Goal: Transaction & Acquisition: Purchase product/service

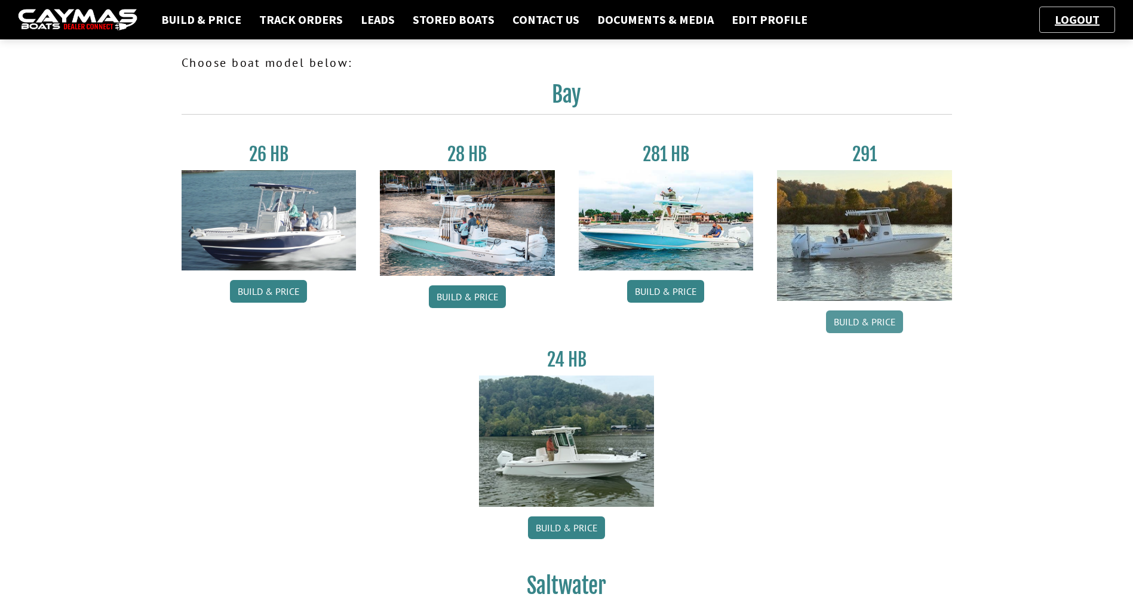
click at [857, 315] on link "Build & Price" at bounding box center [864, 322] width 77 height 23
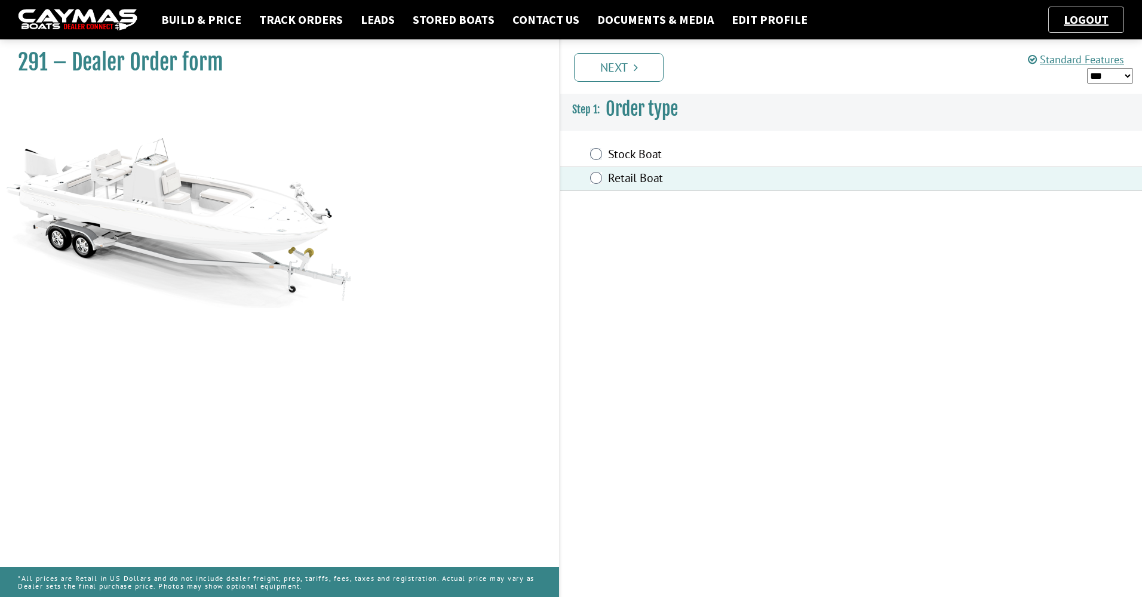
click at [605, 82] on div "Prev Next" at bounding box center [850, 66] width 583 height 54
click at [612, 65] on link "Next" at bounding box center [619, 67] width 90 height 29
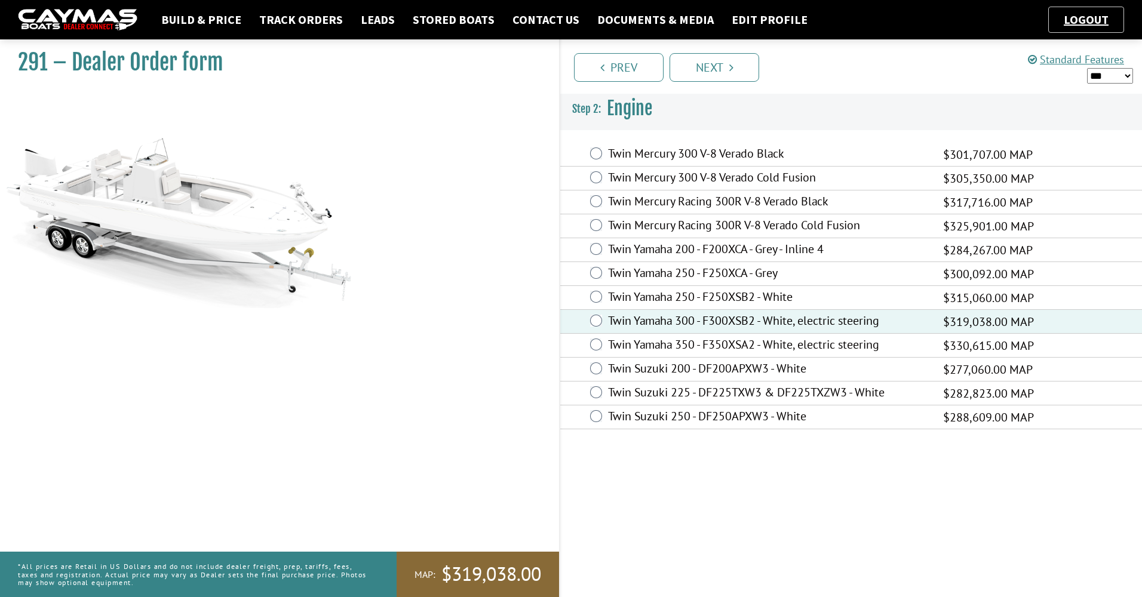
drag, startPoint x: 698, startPoint y: 56, endPoint x: 706, endPoint y: 50, distance: 9.4
click at [699, 55] on link "Next" at bounding box center [715, 67] width 90 height 29
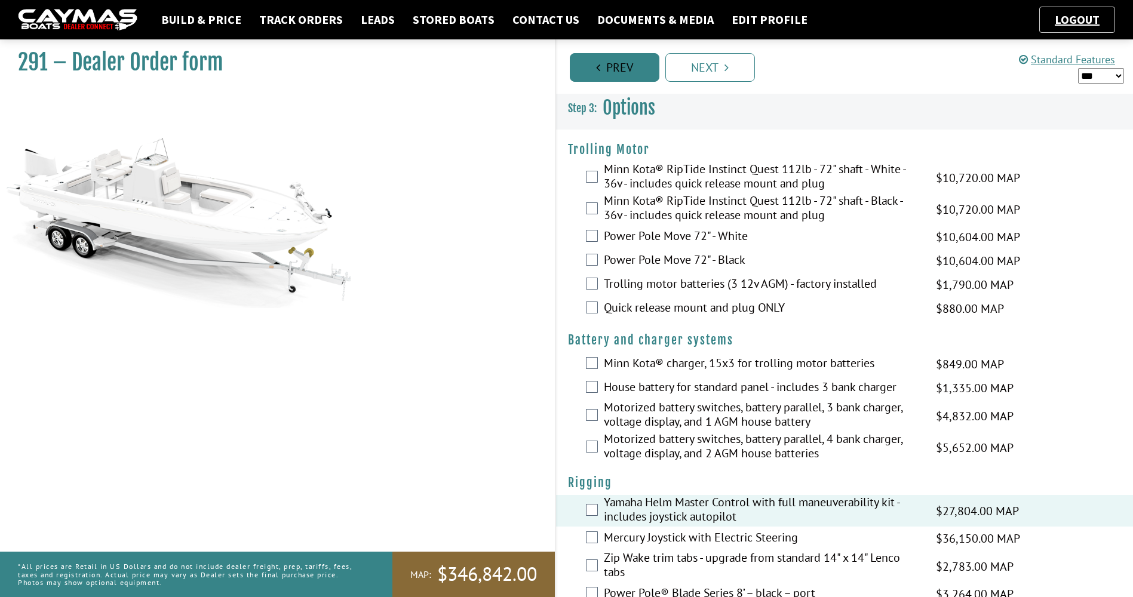
click at [622, 55] on link "Prev" at bounding box center [615, 67] width 90 height 29
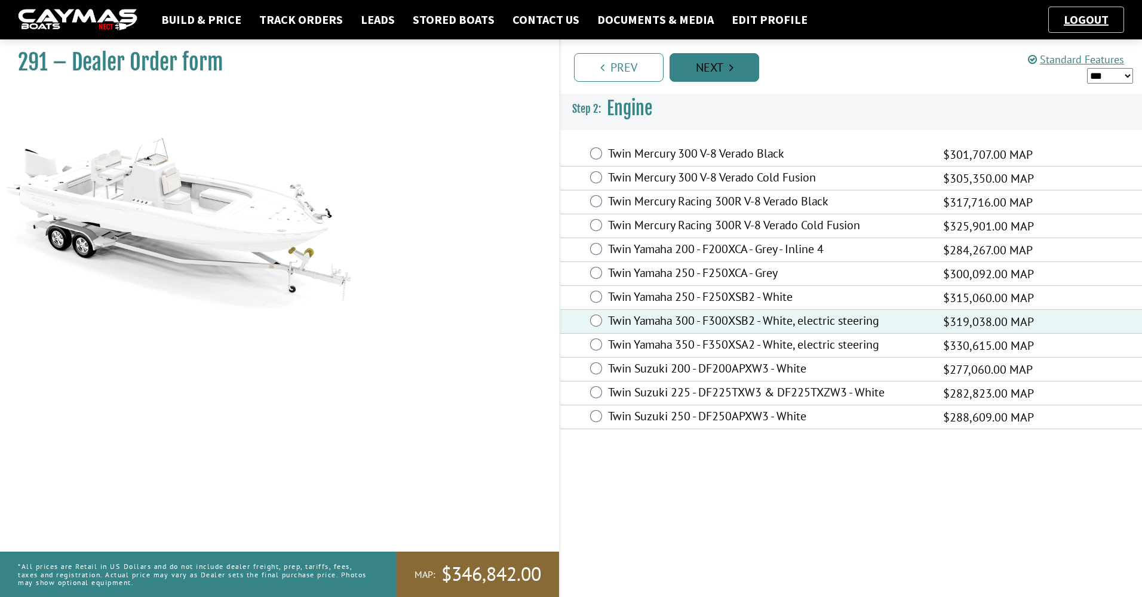
click at [697, 73] on link "Next" at bounding box center [715, 67] width 90 height 29
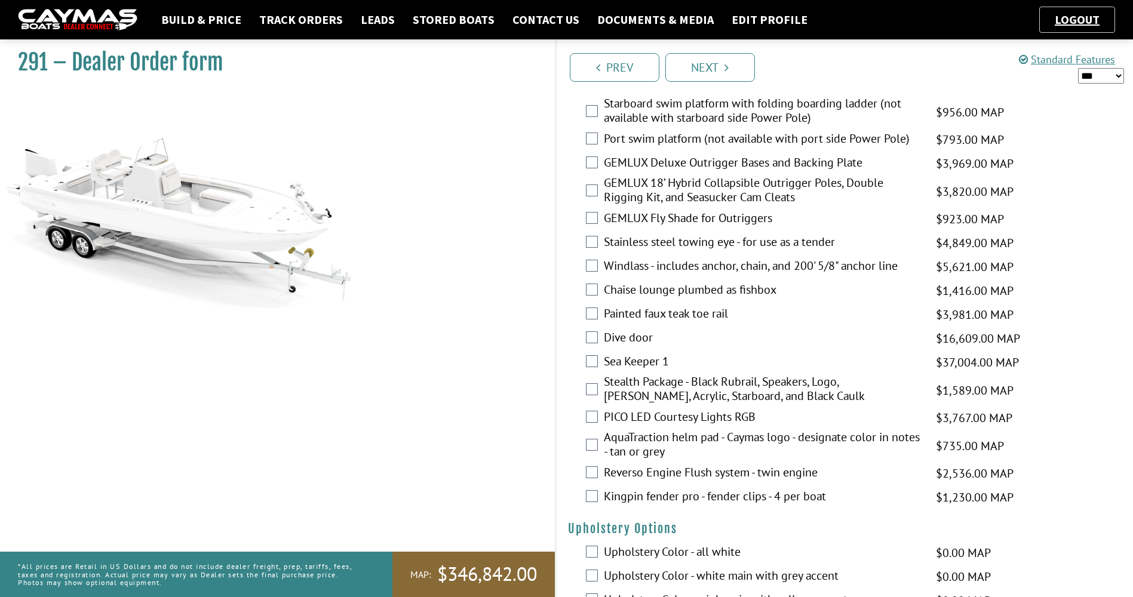
scroll to position [2031, 0]
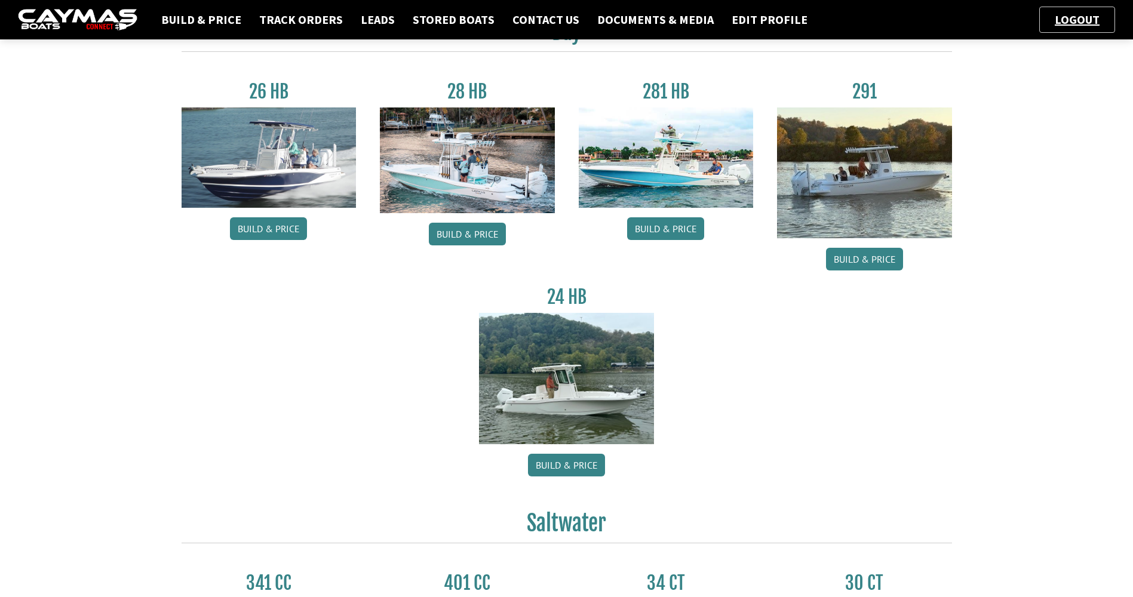
scroll to position [60, 0]
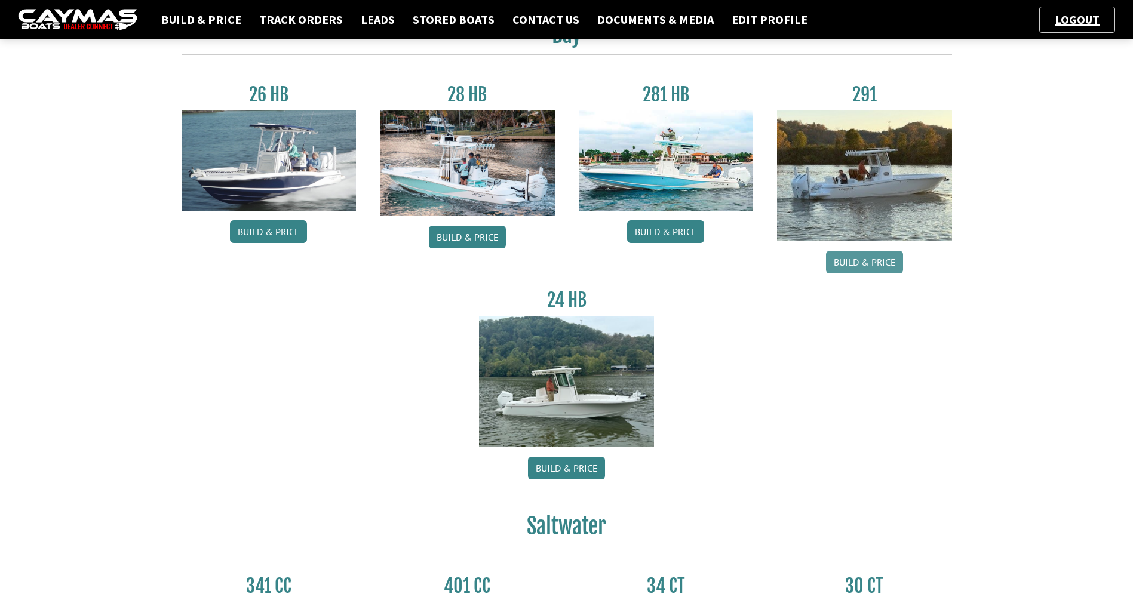
click at [854, 259] on link "Build & Price" at bounding box center [864, 262] width 77 height 23
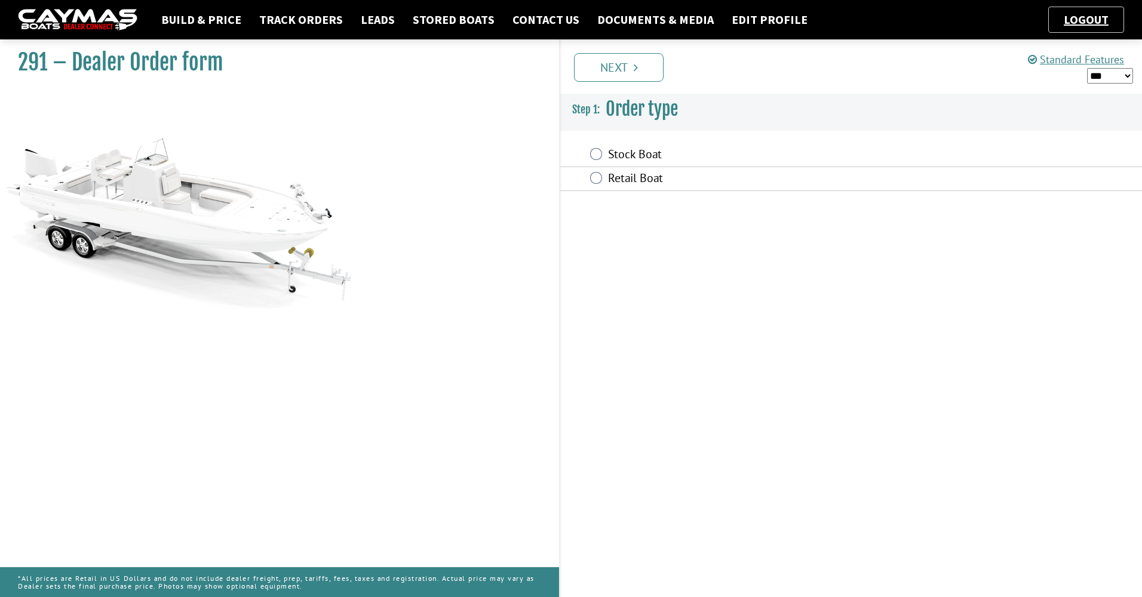
click at [589, 173] on div "Retail Boat" at bounding box center [851, 179] width 582 height 24
click at [603, 176] on div "Retail Boat" at bounding box center [851, 179] width 582 height 24
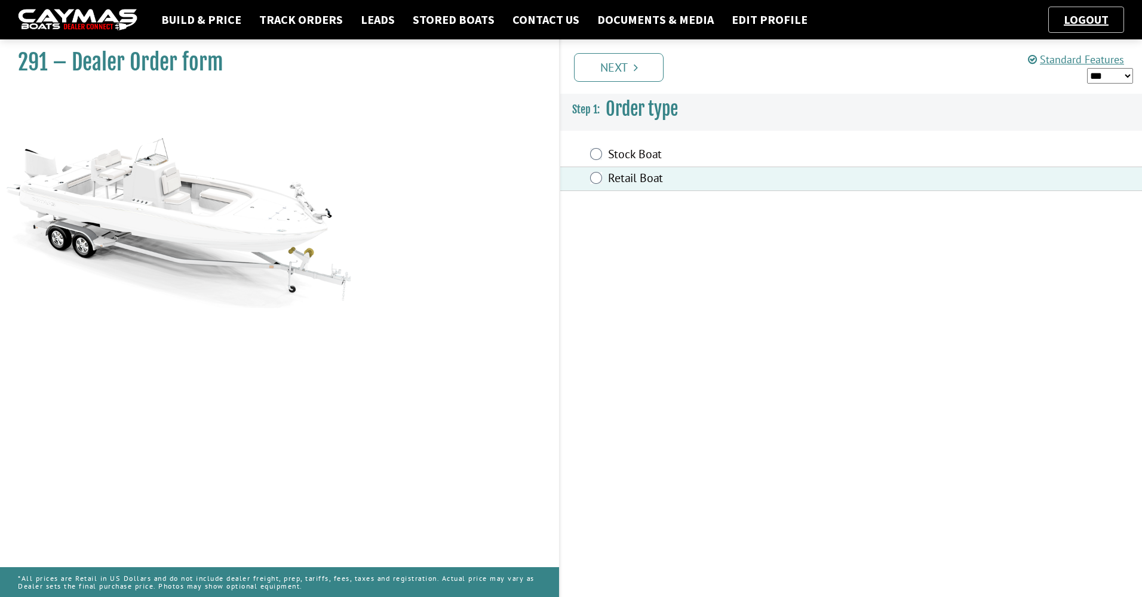
click at [614, 86] on div "Prev Next" at bounding box center [850, 66] width 583 height 54
click at [618, 70] on link "Next" at bounding box center [619, 67] width 90 height 29
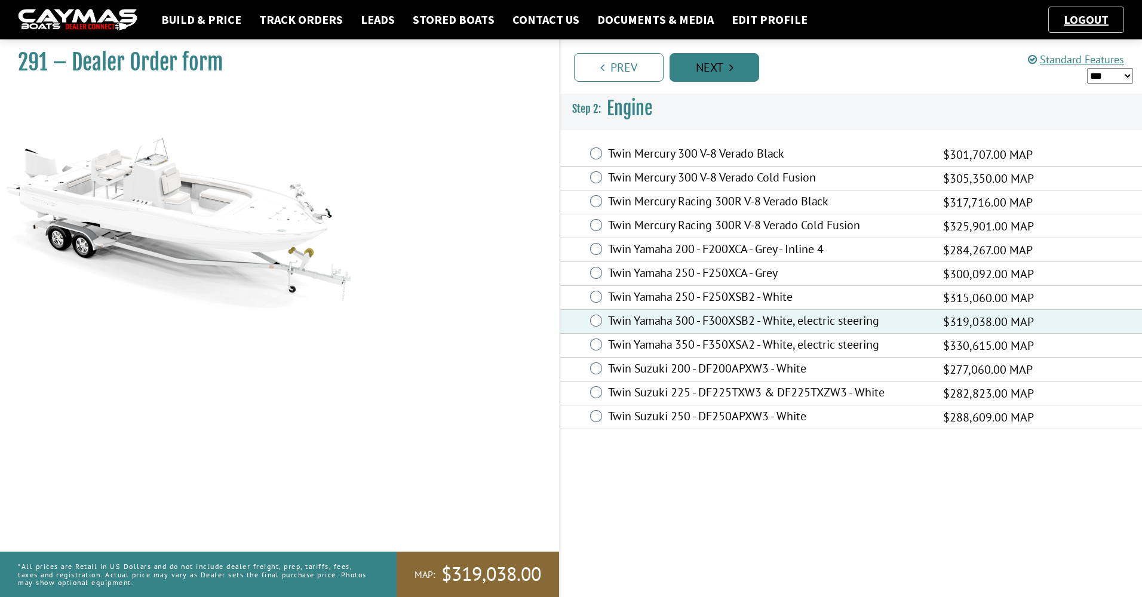
click at [714, 66] on link "Next" at bounding box center [715, 67] width 90 height 29
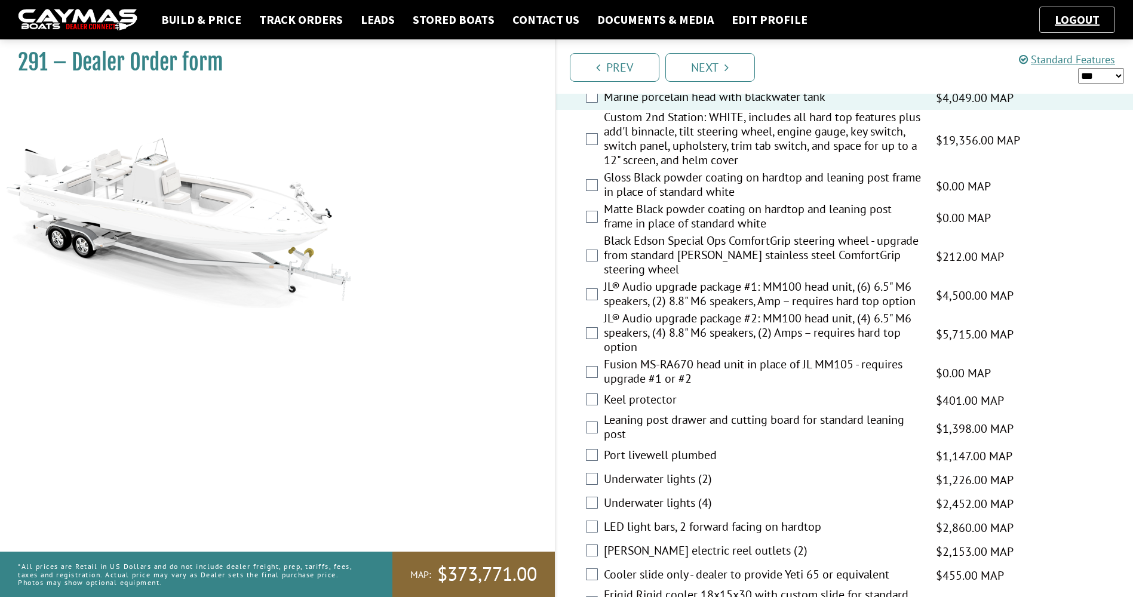
scroll to position [1314, 0]
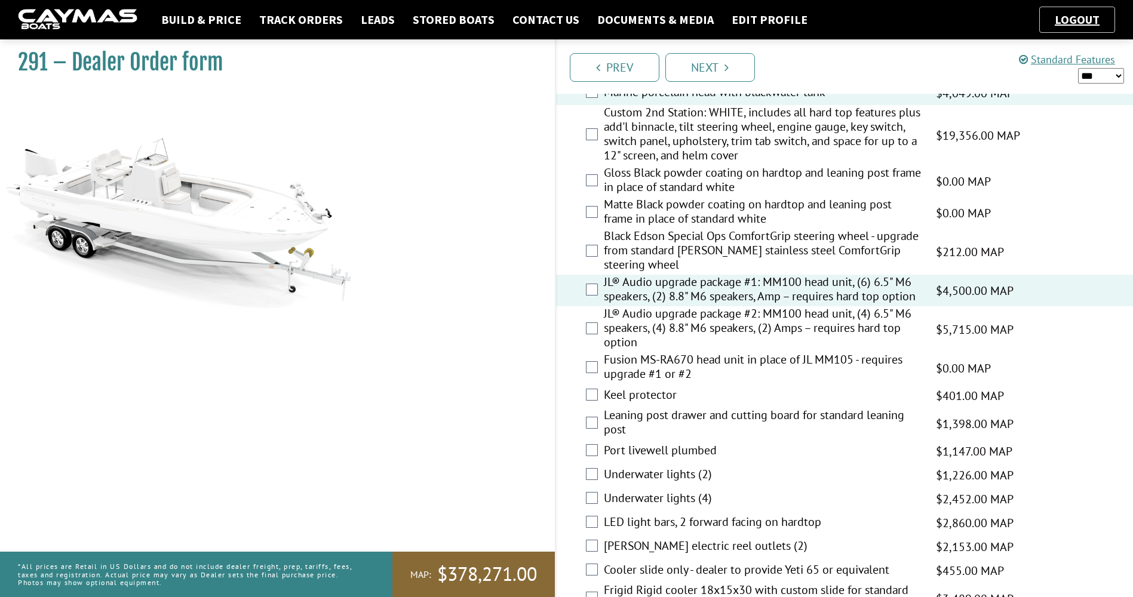
click at [592, 375] on div "Fusion MS-RA670 head unit in place of JL MM105 - requires upgrade #1 or #2 $0.0…" at bounding box center [845, 368] width 578 height 32
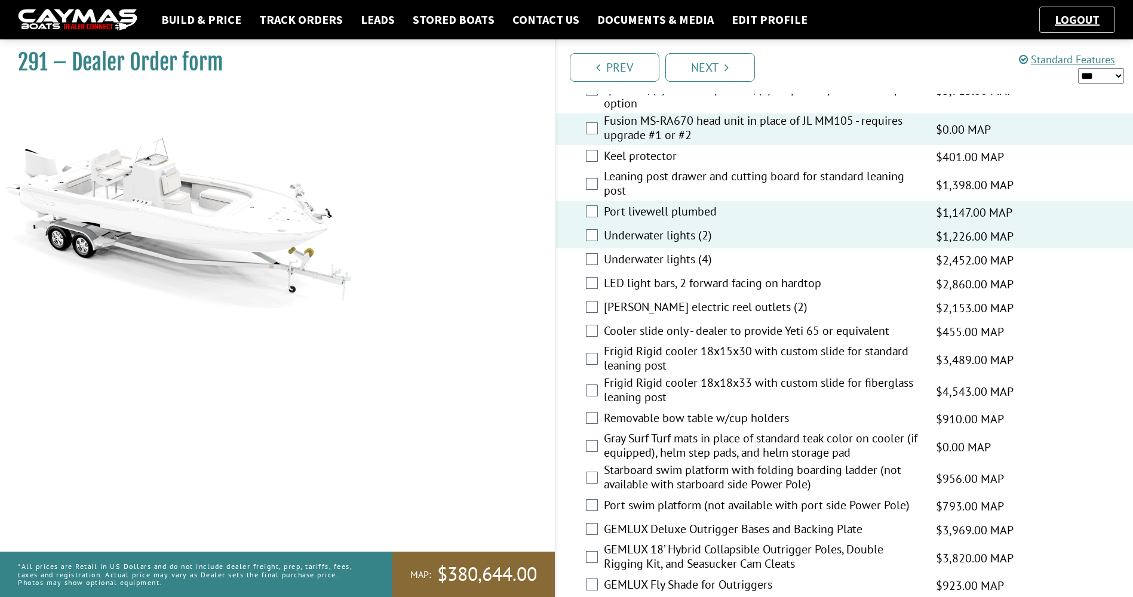
scroll to position [1613, 0]
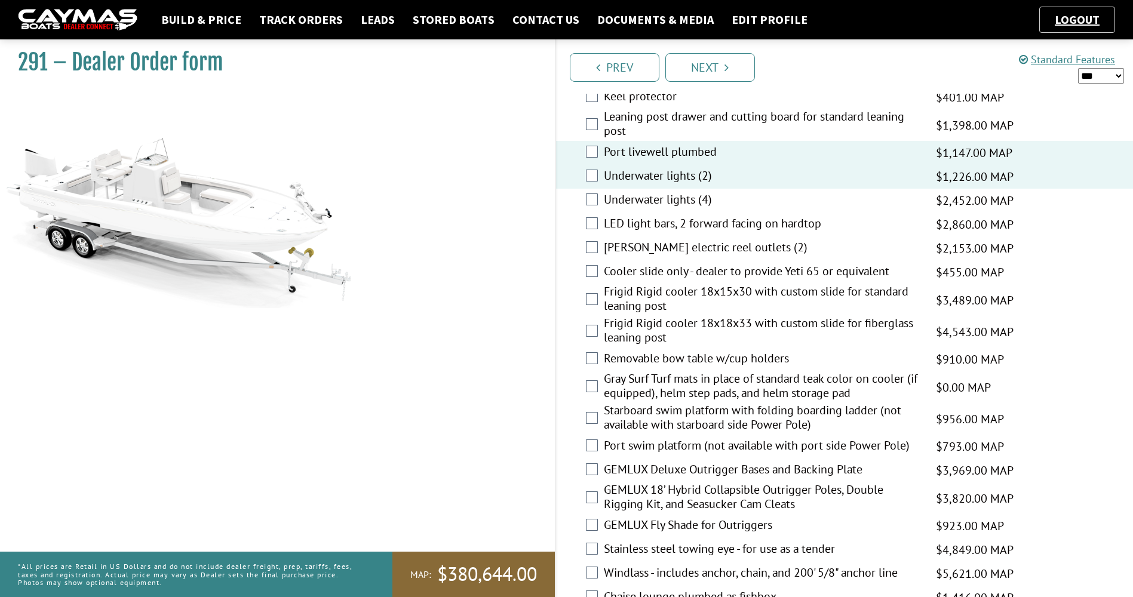
click at [588, 277] on div "Cooler slide only - dealer to provide Yeti 65 or equivalent $455.00 MAP $455.00…" at bounding box center [845, 272] width 578 height 24
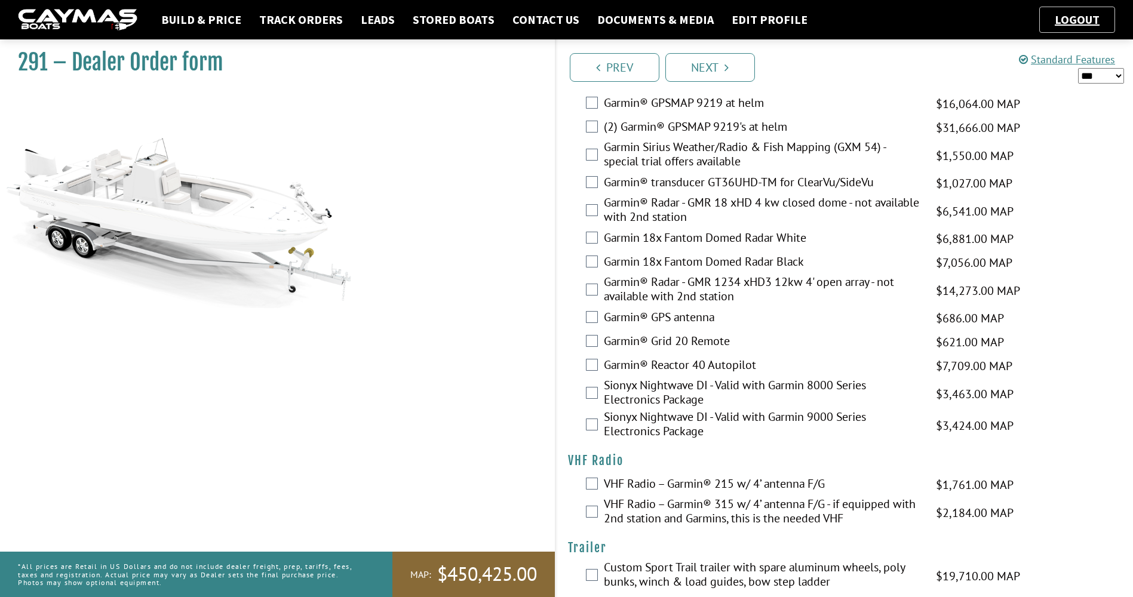
scroll to position [3004, 0]
